Goal: Use online tool/utility: Utilize a website feature to perform a specific function

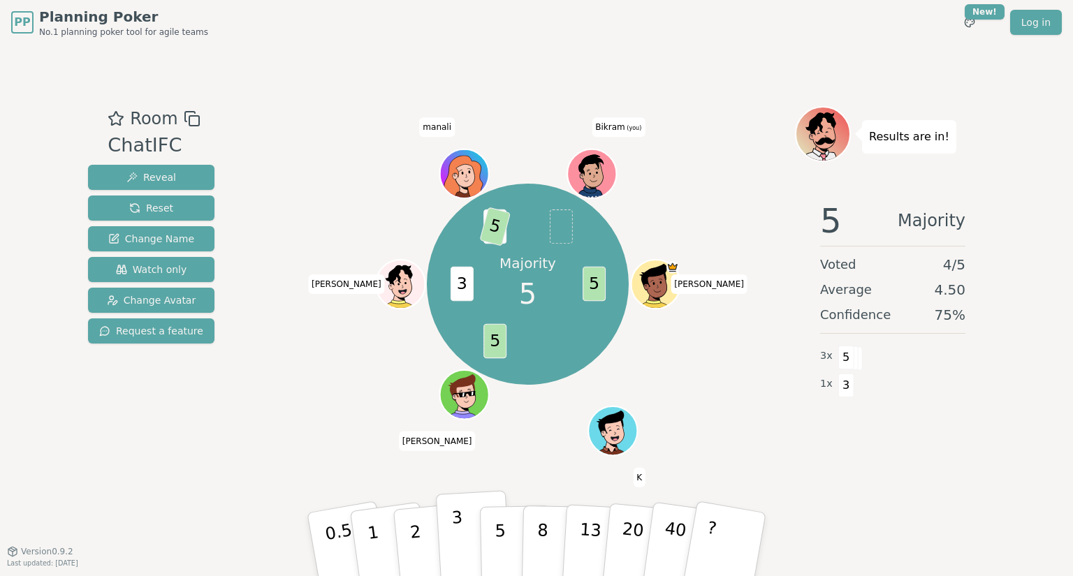
click at [460, 530] on p "3" at bounding box center [458, 546] width 15 height 76
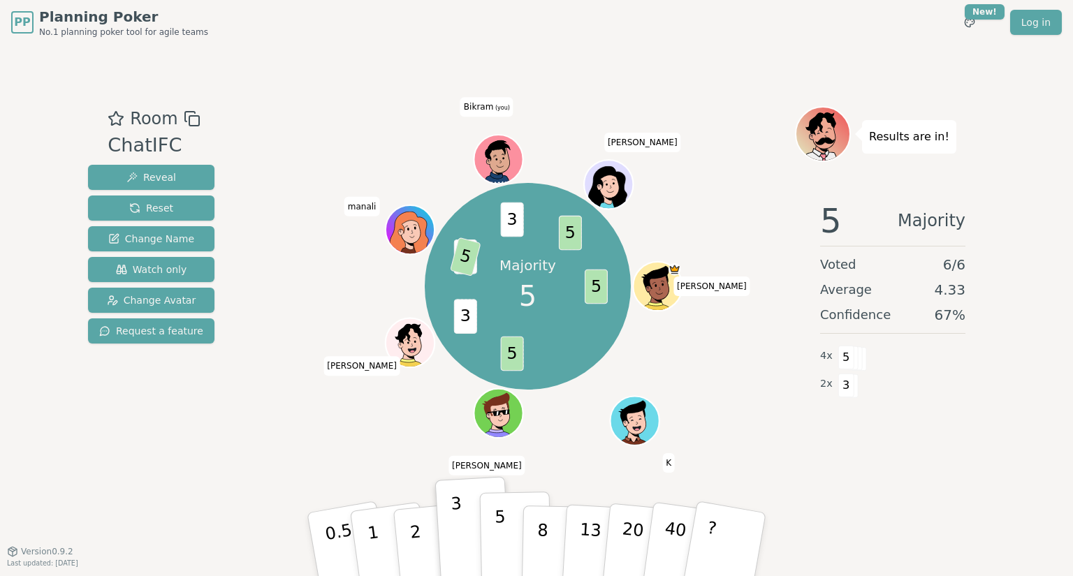
click at [495, 536] on p "5" at bounding box center [501, 544] width 12 height 75
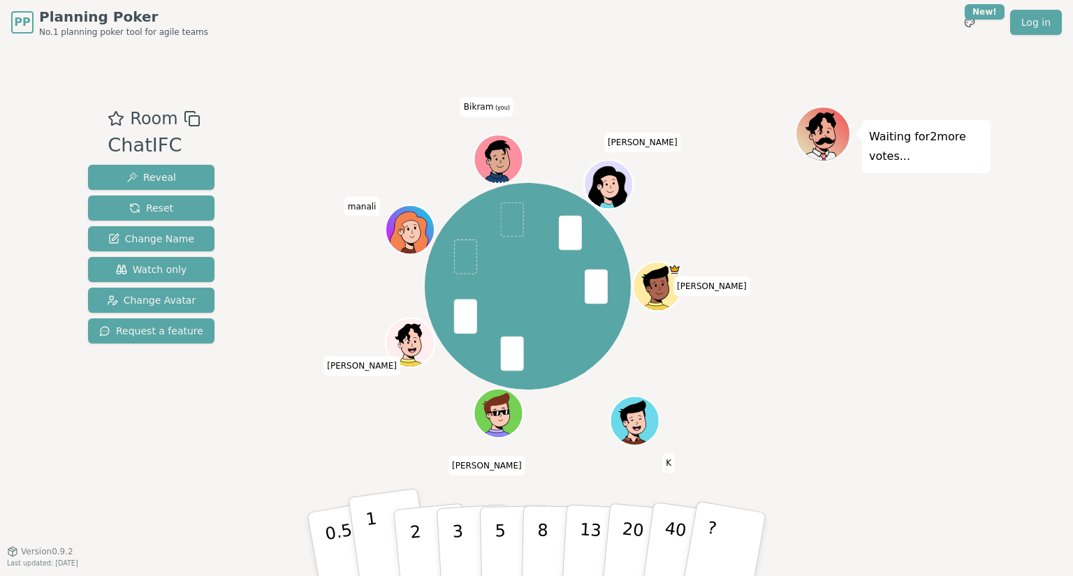
click at [388, 541] on button "1" at bounding box center [389, 544] width 83 height 113
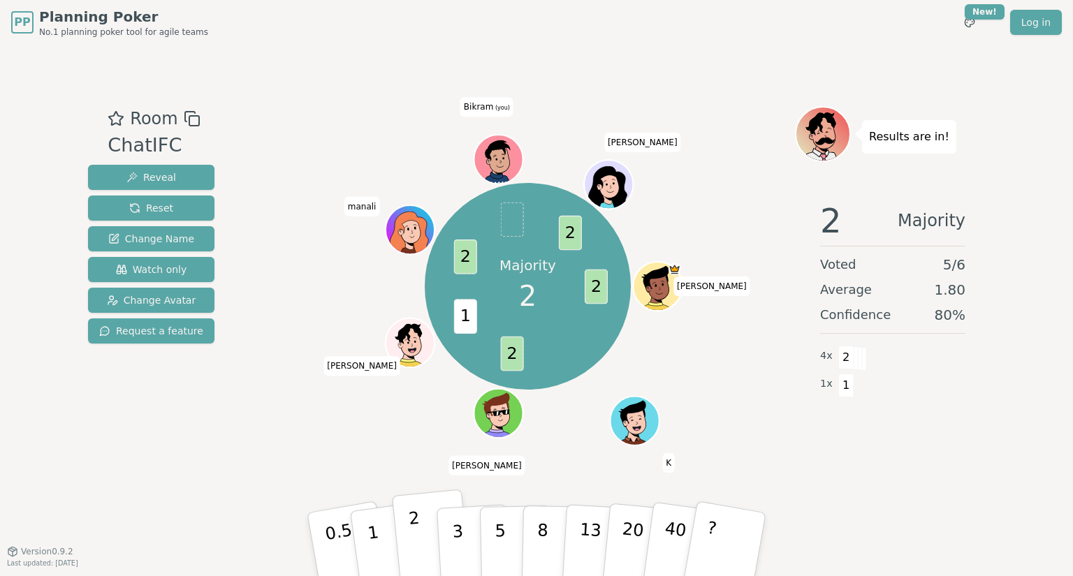
click at [417, 537] on p "2" at bounding box center [417, 547] width 18 height 76
